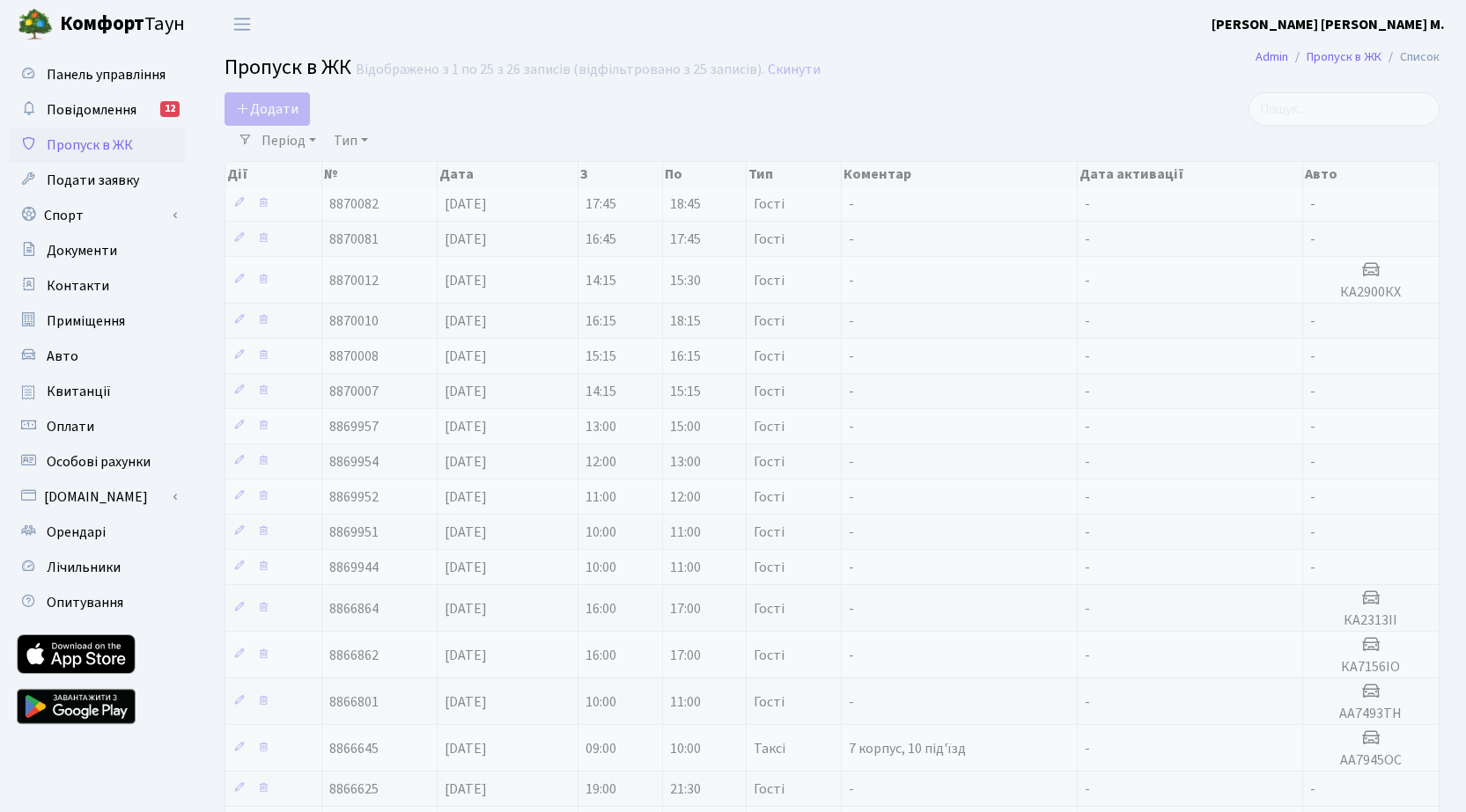
select select "25"
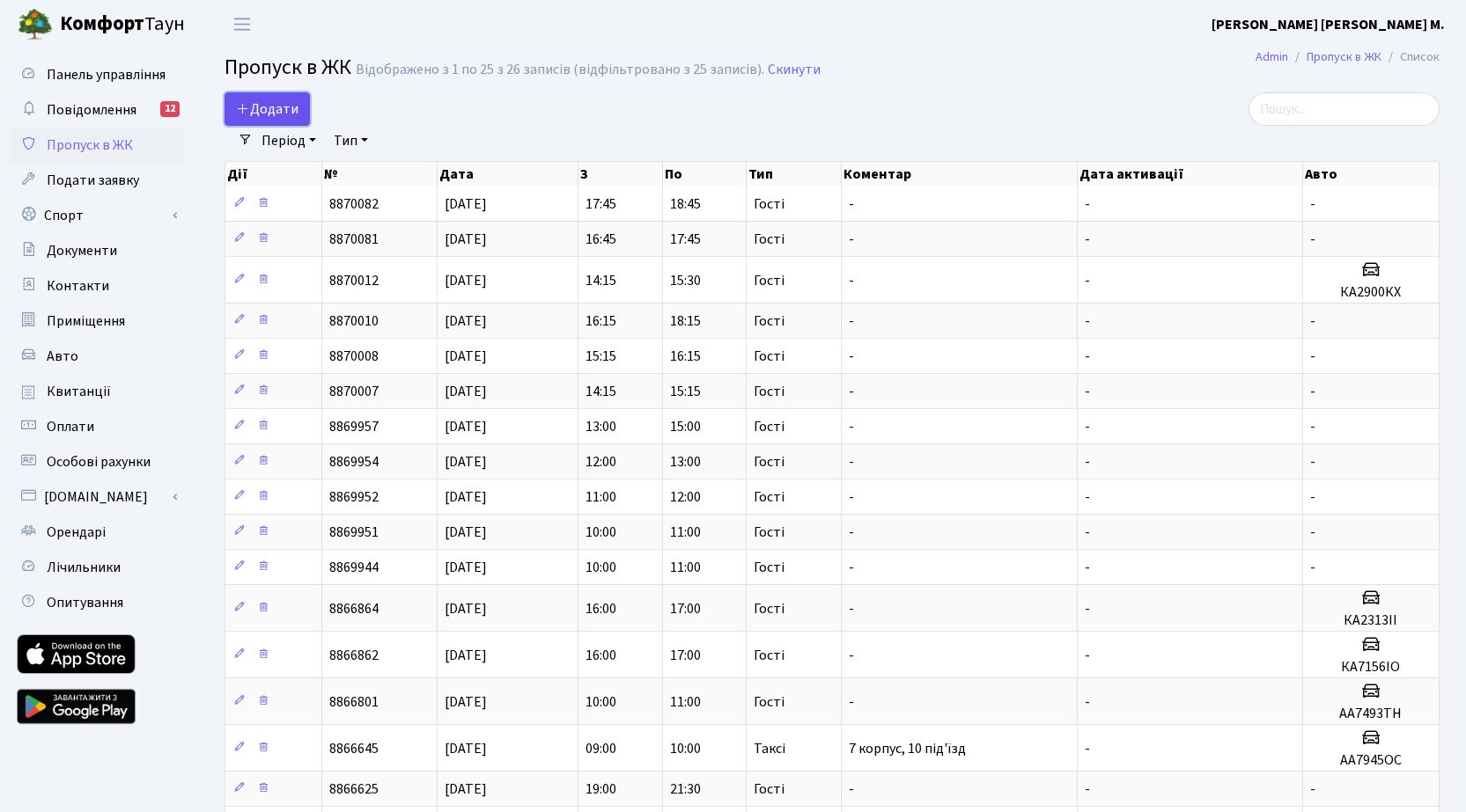
click at [285, 106] on span "Додати" at bounding box center [267, 110] width 63 height 20
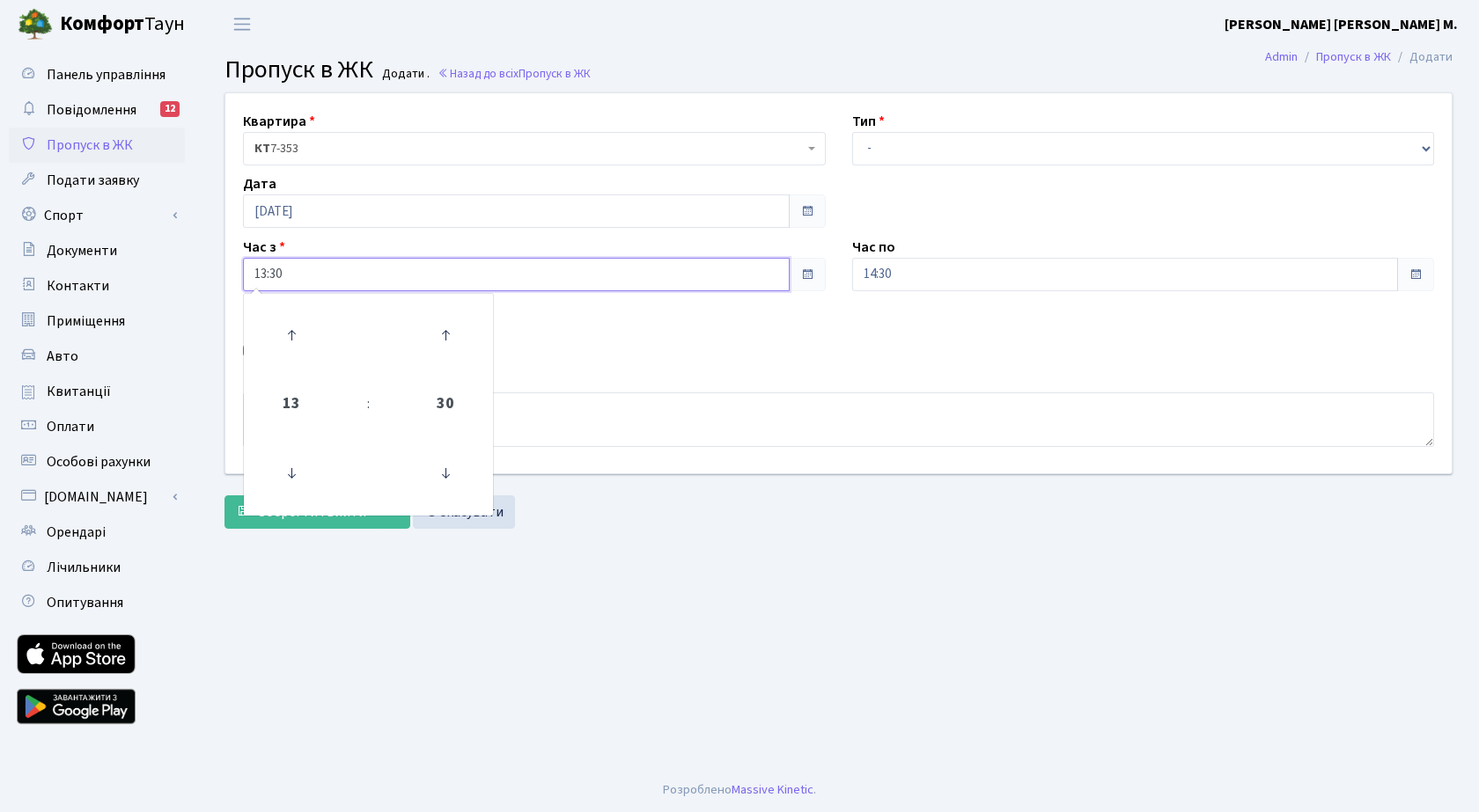
click at [306, 285] on input "13:30" at bounding box center [516, 275] width 547 height 33
click at [290, 337] on icon at bounding box center [291, 335] width 48 height 48
type input "15:30"
click at [923, 285] on input "14:30" at bounding box center [1126, 275] width 547 height 33
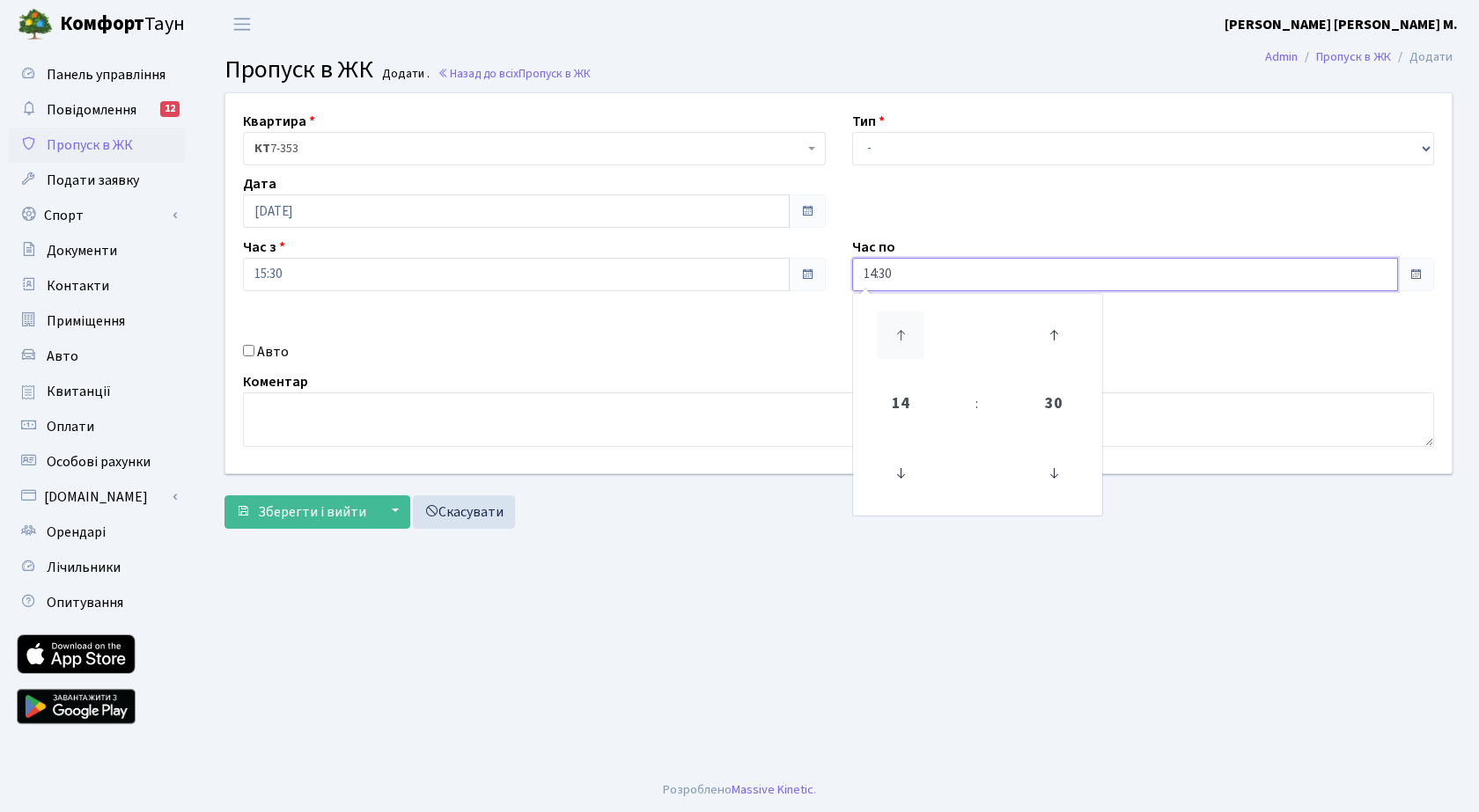
click at [907, 327] on icon at bounding box center [901, 335] width 48 height 48
type input "16:30"
click at [916, 149] on select "- Доставка Таксі Гості Сервіс" at bounding box center [1144, 149] width 583 height 33
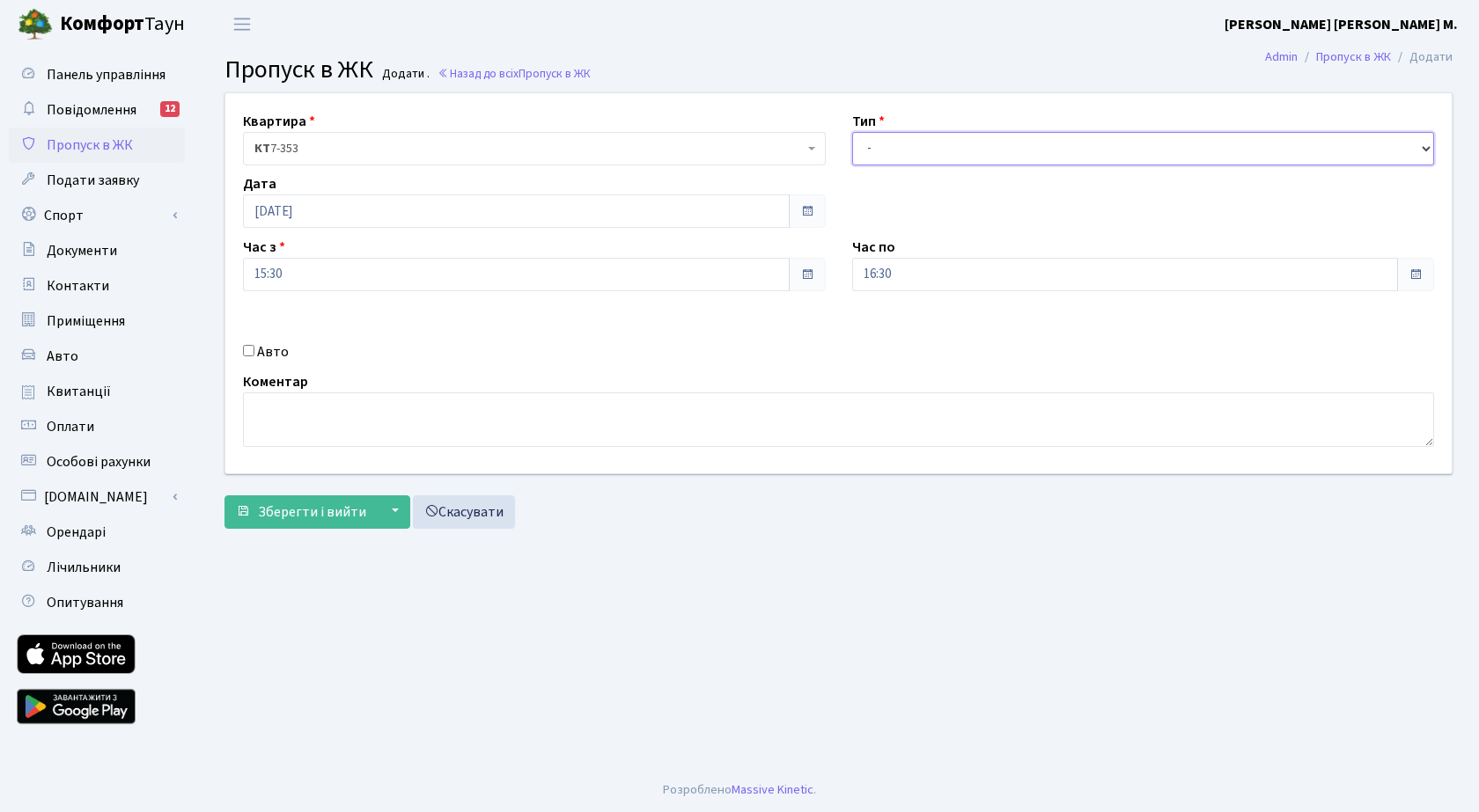
select select "3"
click at [853, 132] on select "- Доставка Таксі Гості Сервіс" at bounding box center [1144, 149] width 583 height 33
click at [245, 349] on input "Авто" at bounding box center [249, 351] width 12 height 12
checkbox input "true"
click at [916, 336] on input "text" at bounding box center [1144, 337] width 583 height 33
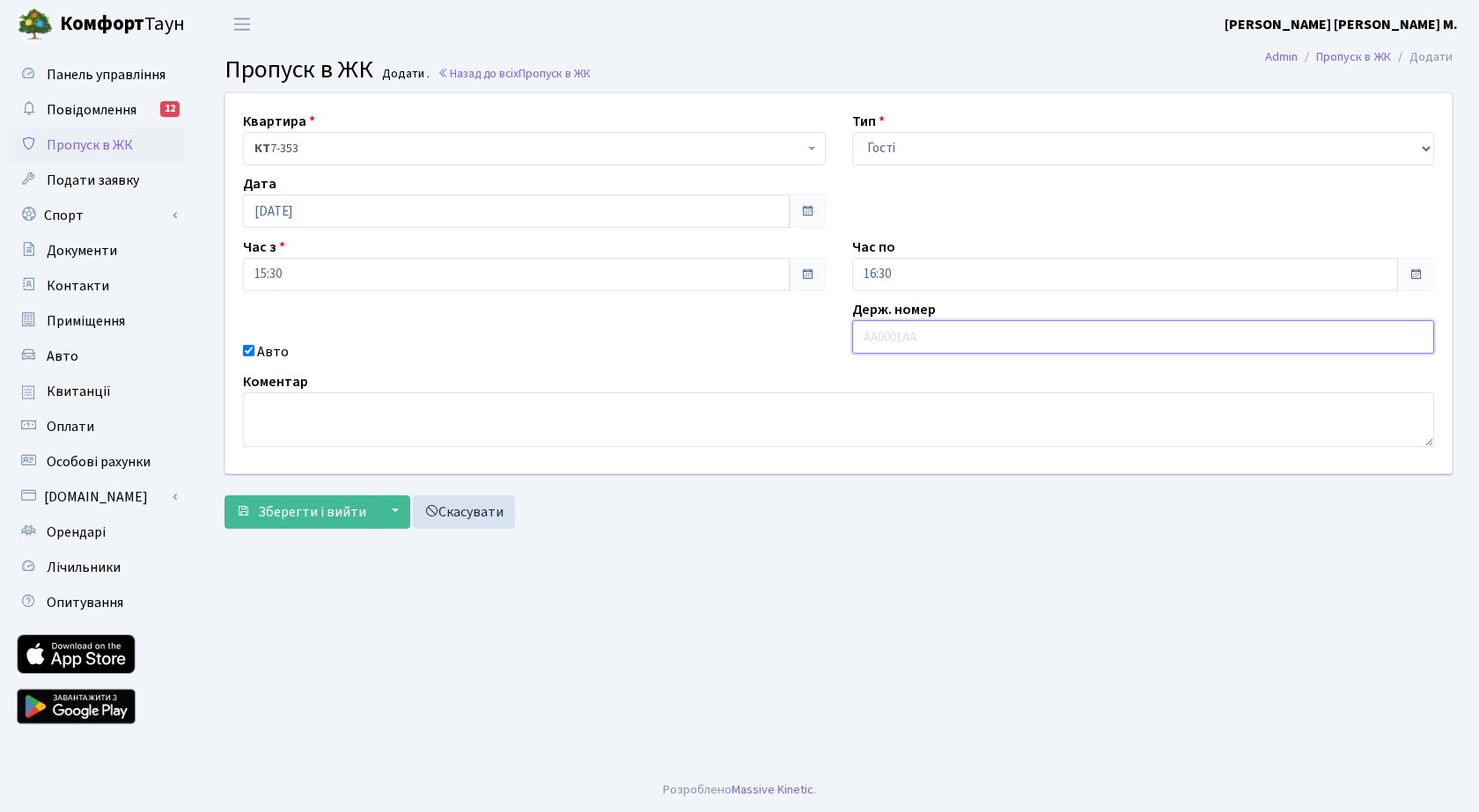
paste input "КА6370КР"
type input "КА6370КР"
click at [331, 516] on span "Зберегти і вийти" at bounding box center [312, 513] width 109 height 20
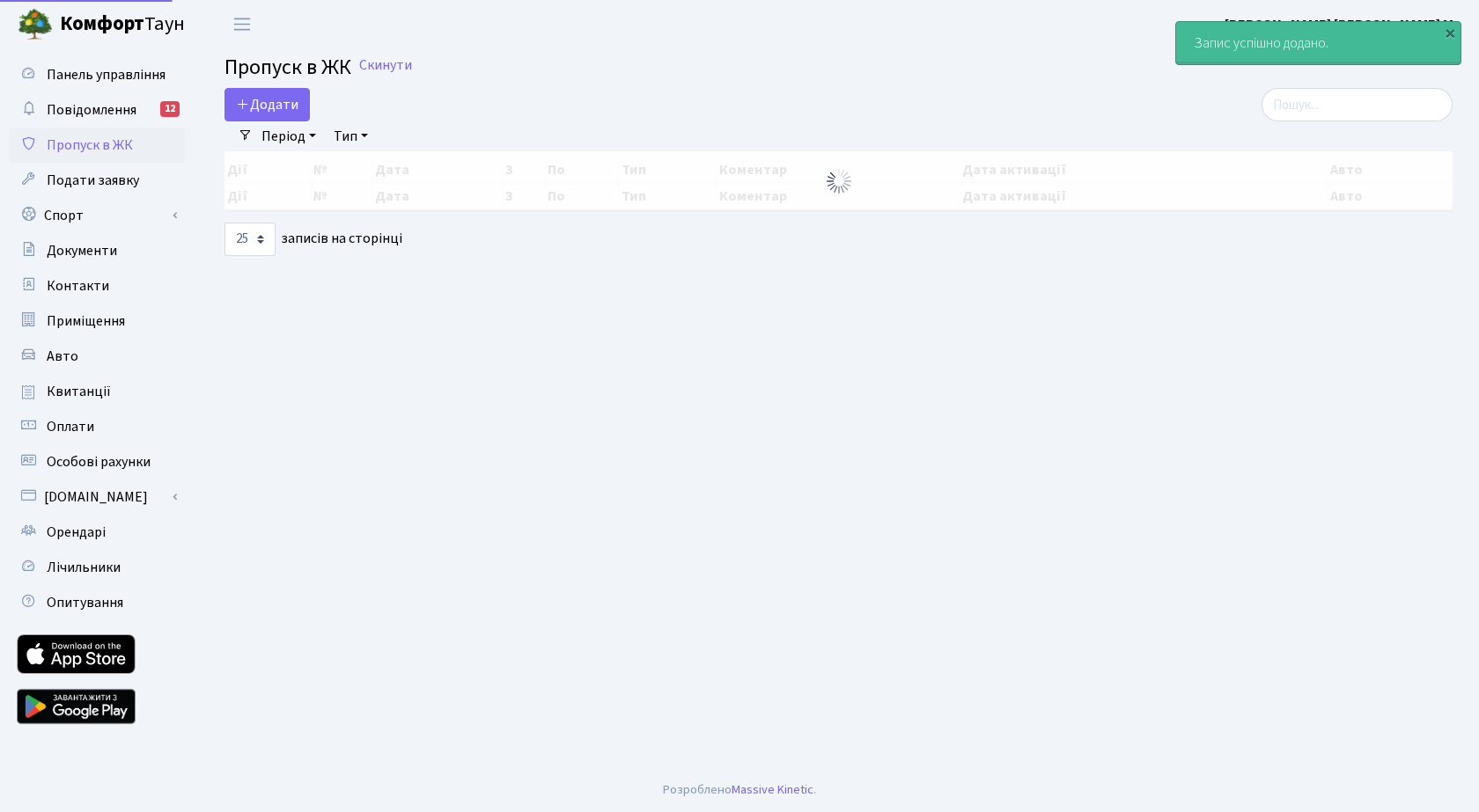
select select "25"
